Goal: Task Accomplishment & Management: Complete application form

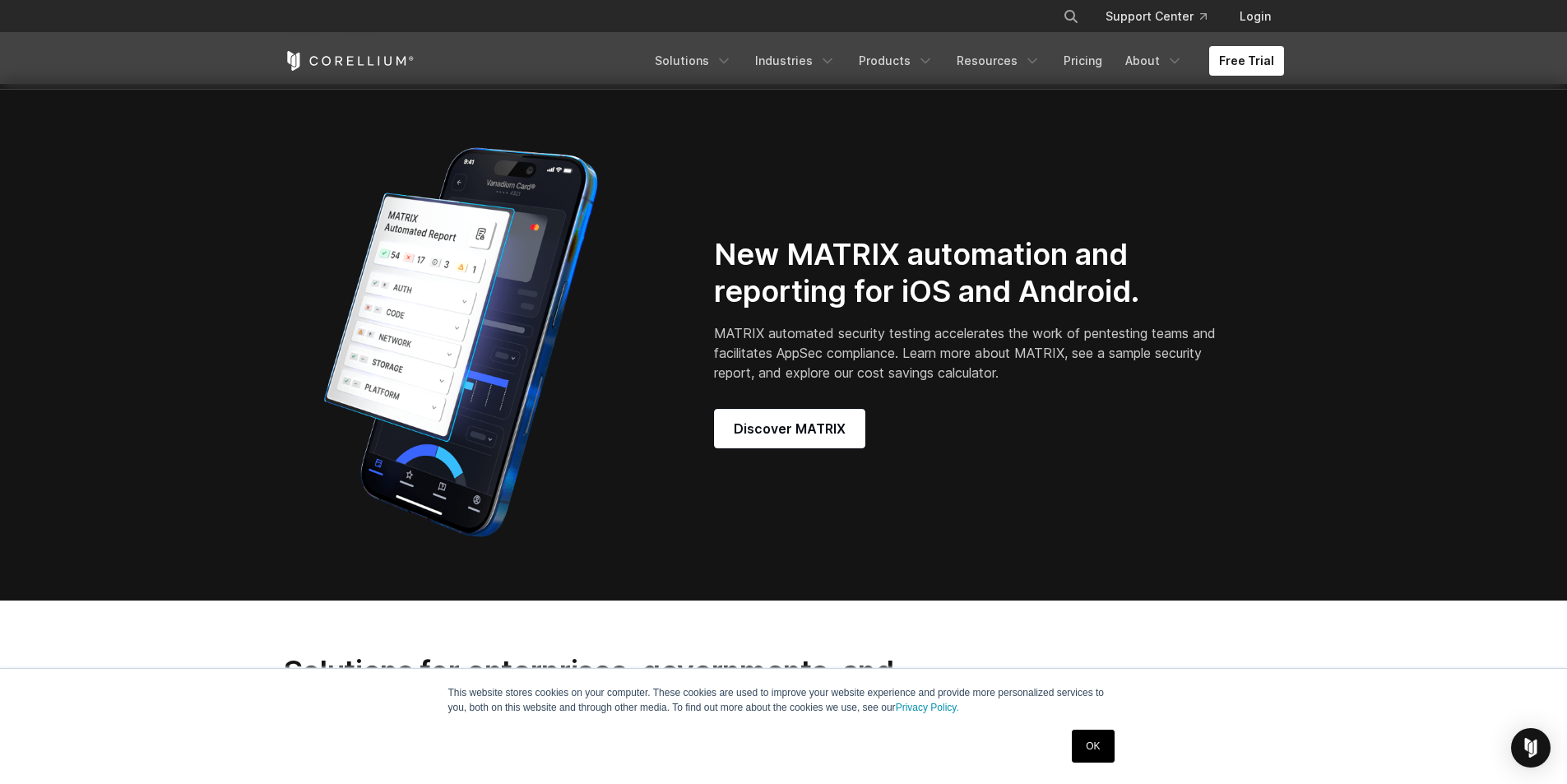
scroll to position [1974, 0]
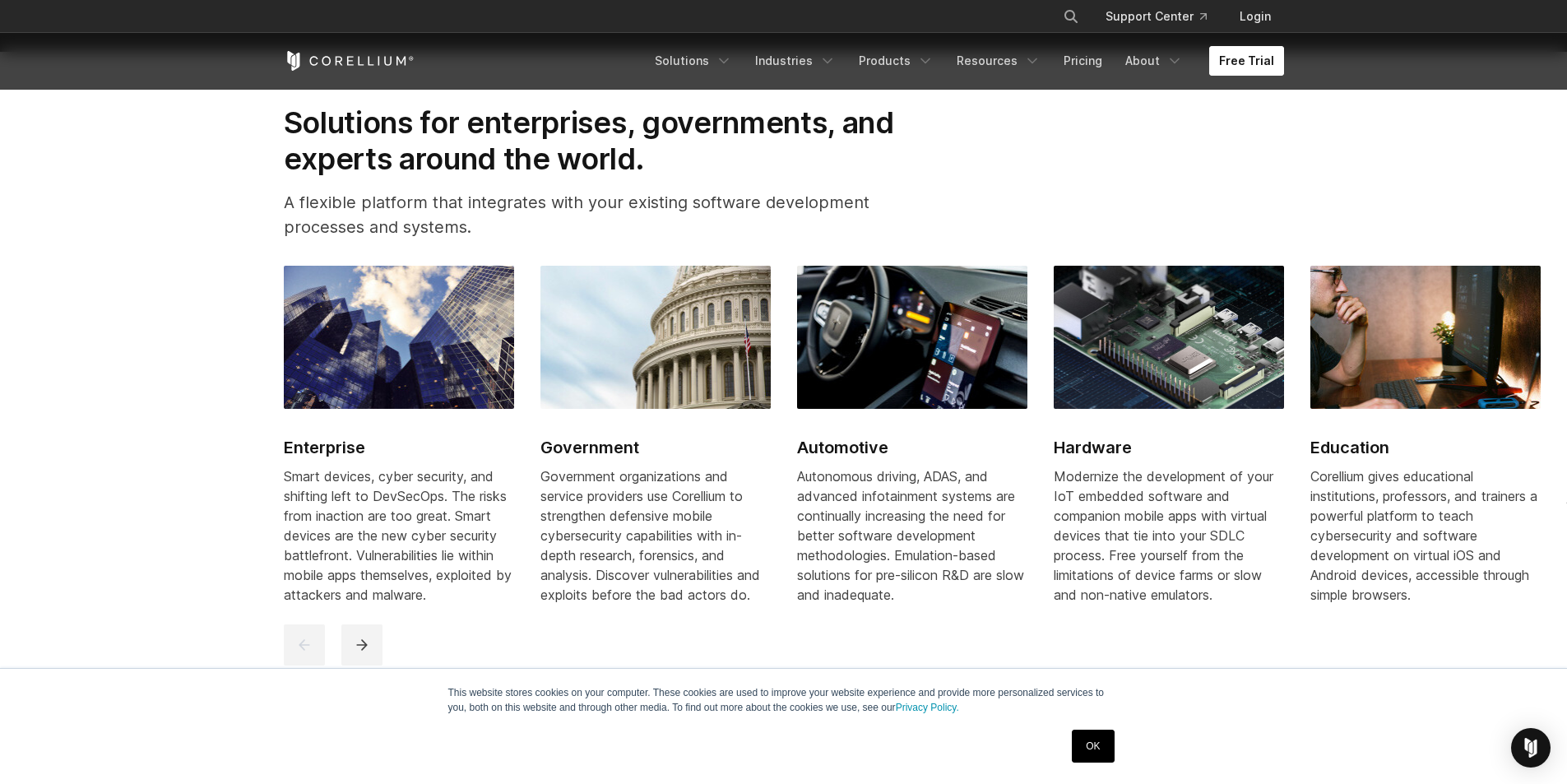
click at [1235, 63] on link "Free Trial" at bounding box center [1247, 61] width 75 height 30
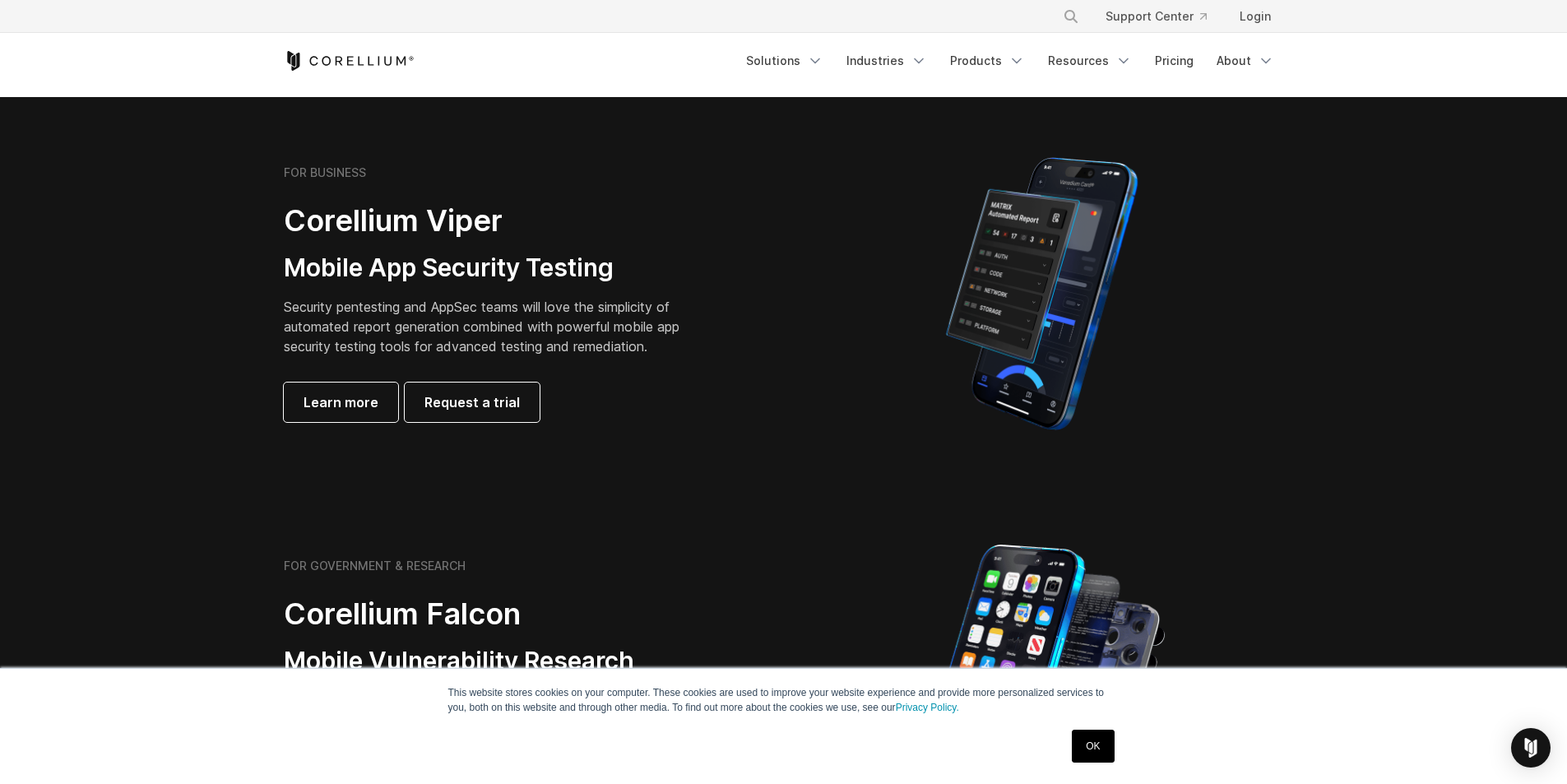
scroll to position [329, 0]
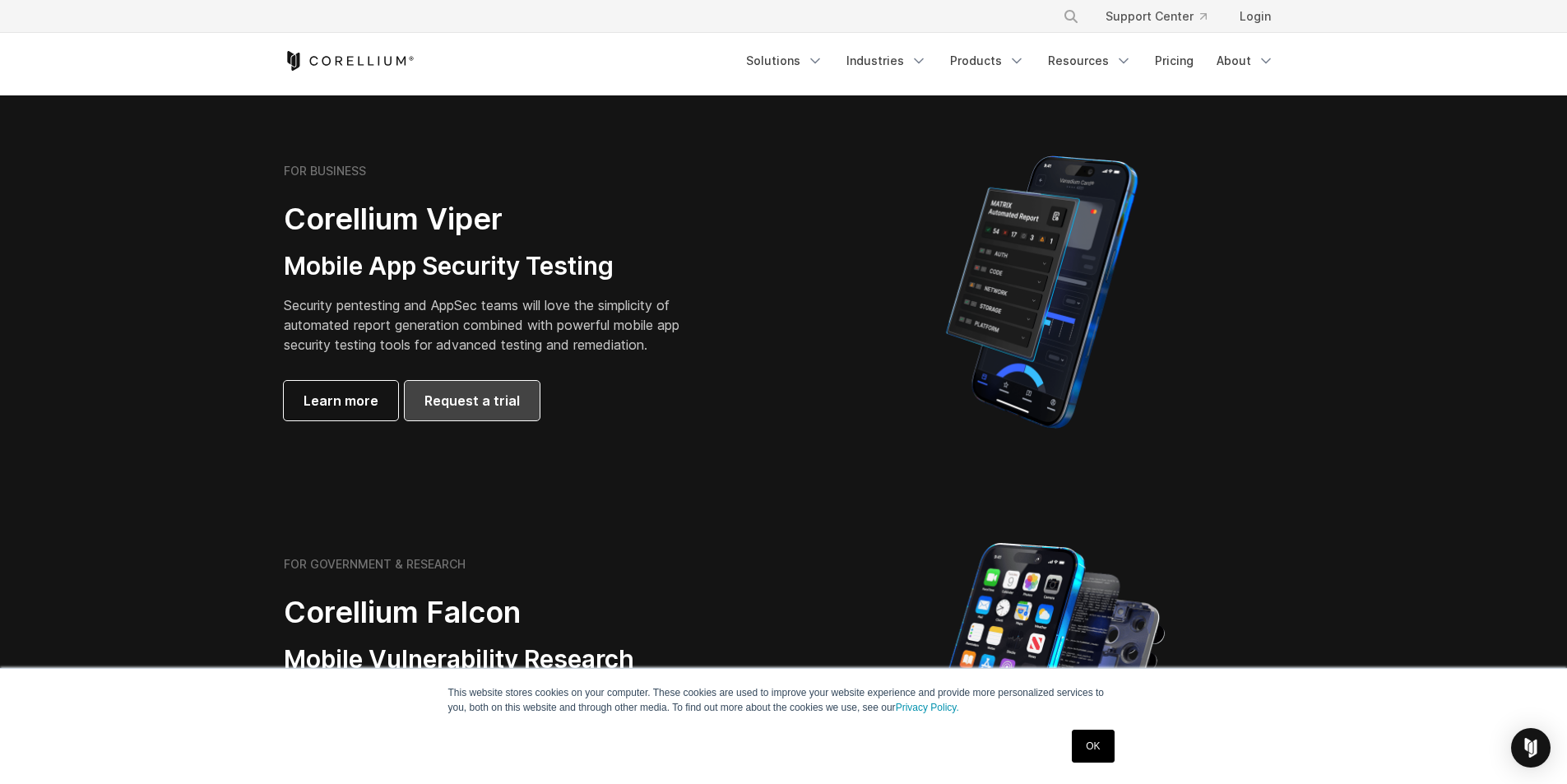
click at [438, 408] on span "Request a trial" at bounding box center [472, 400] width 96 height 19
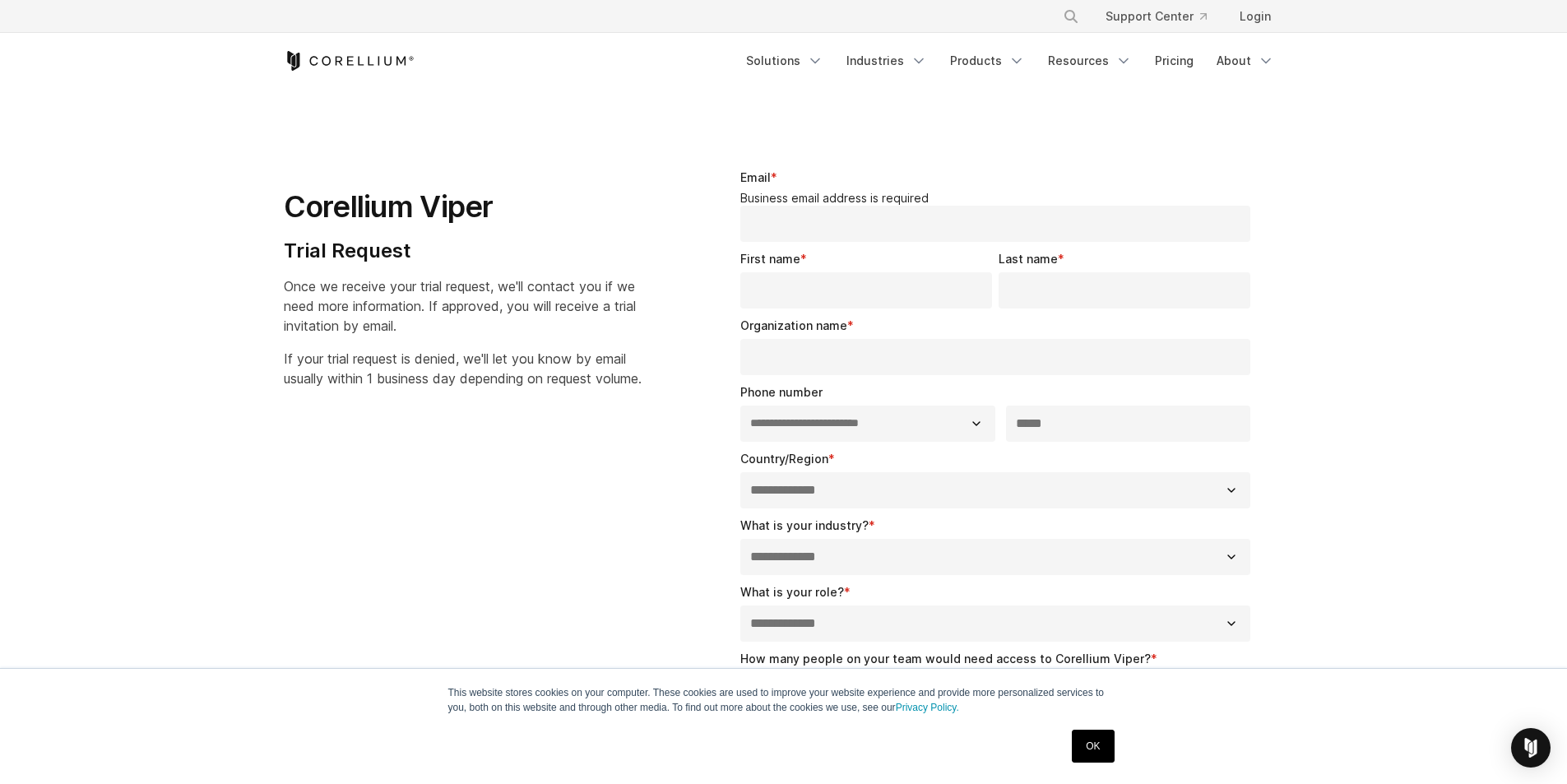
select select "**"
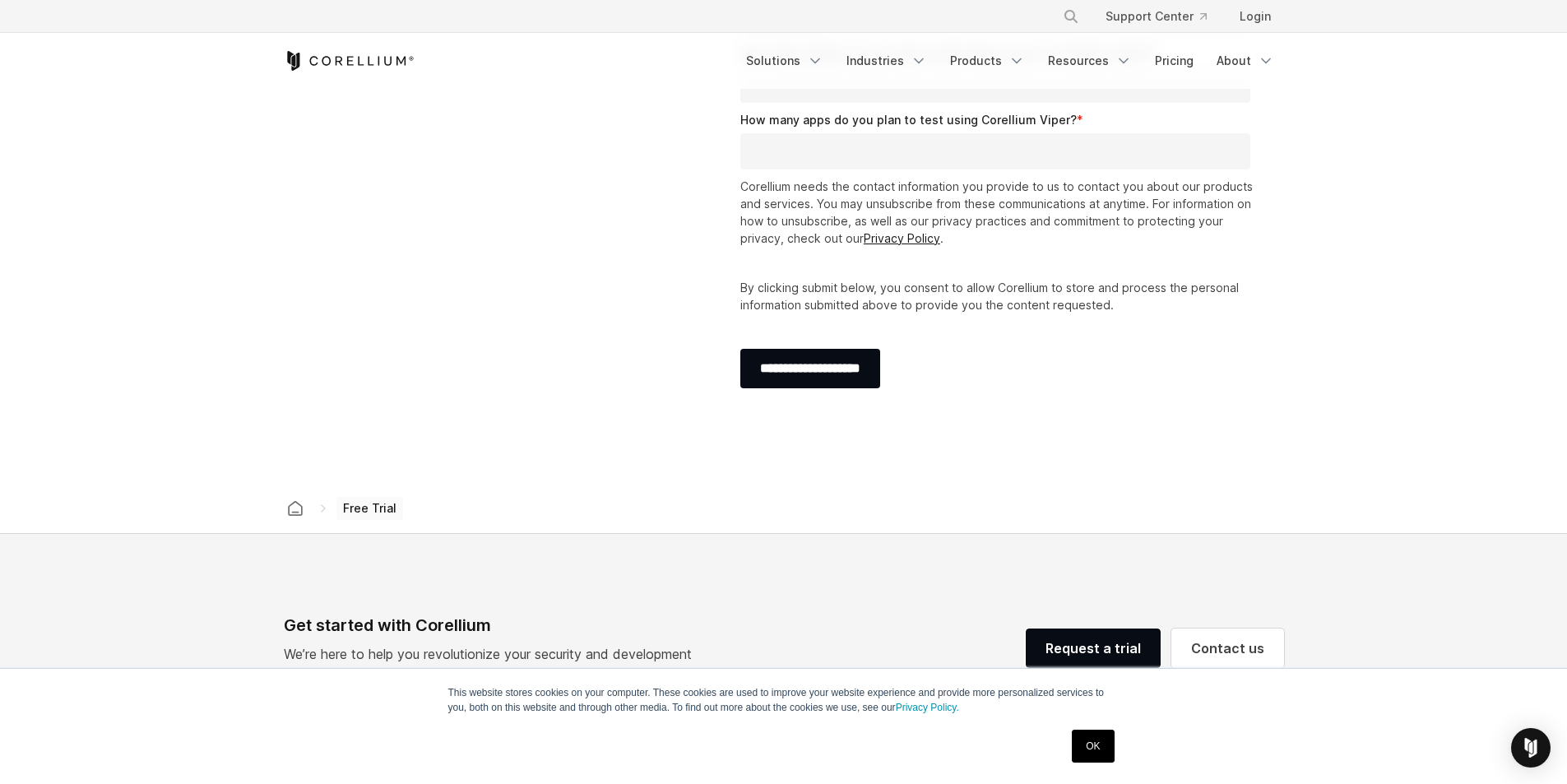
scroll to position [658, 0]
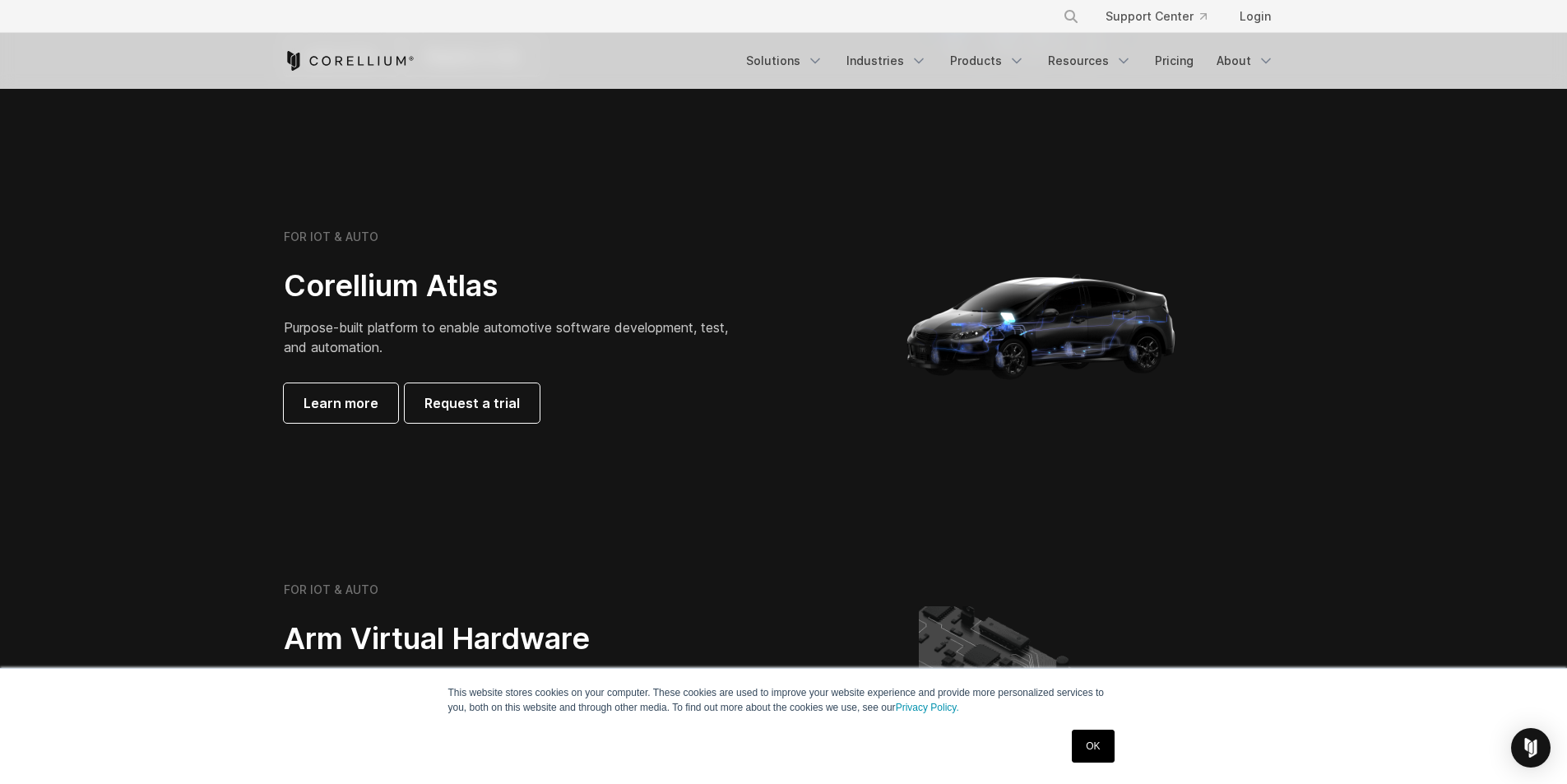
scroll to position [1287, 0]
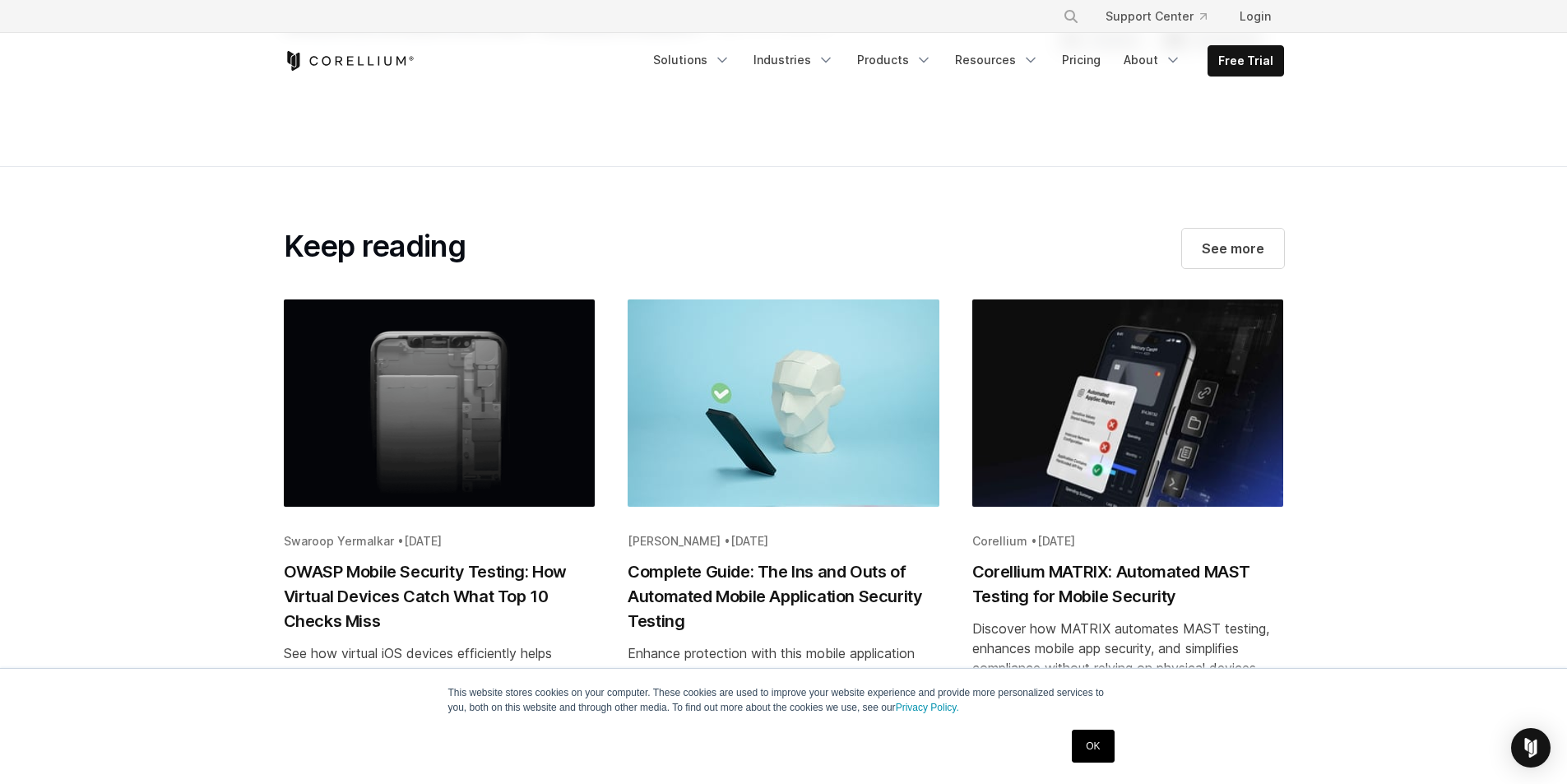
scroll to position [3229, 0]
